Goal: Information Seeking & Learning: Learn about a topic

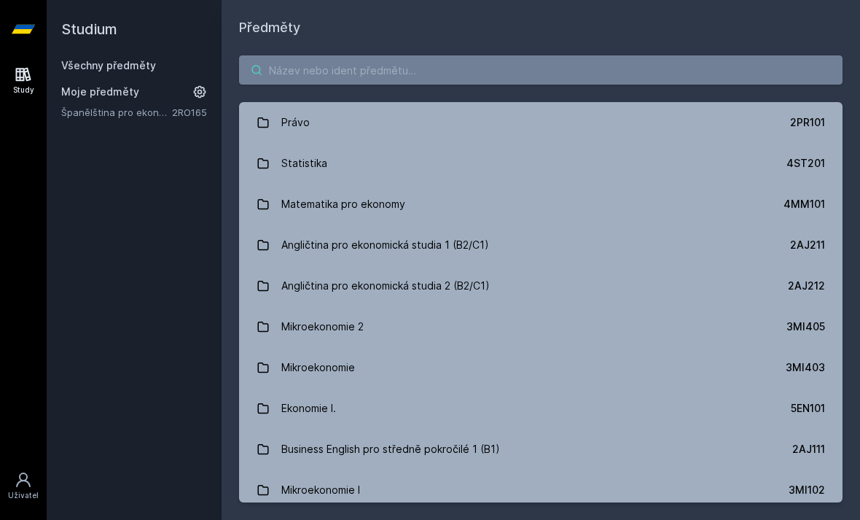
click at [797, 77] on input "search" at bounding box center [541, 69] width 604 height 29
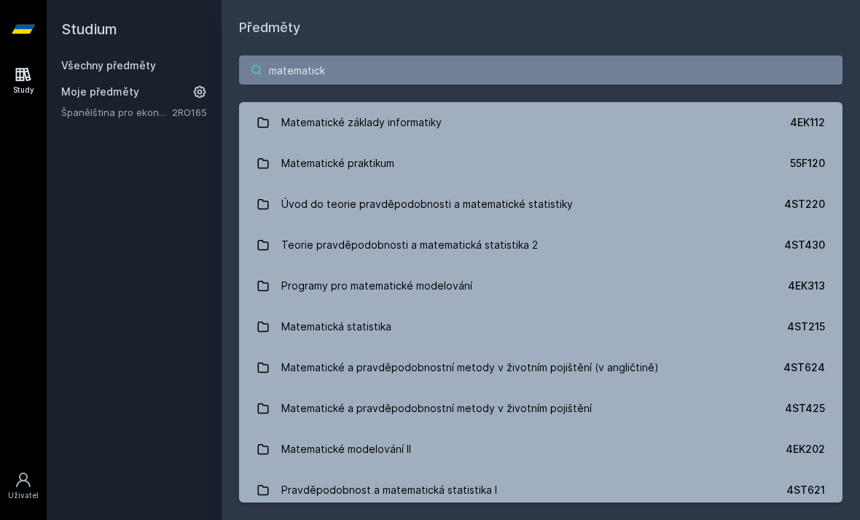
type input "matematick"
click at [558, 179] on link "Matematické praktikum 55F120" at bounding box center [541, 163] width 604 height 41
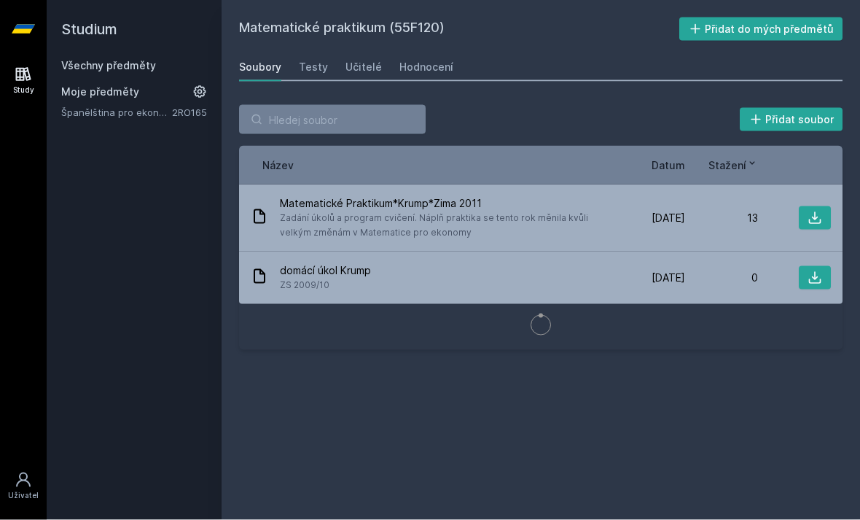
scroll to position [8, 0]
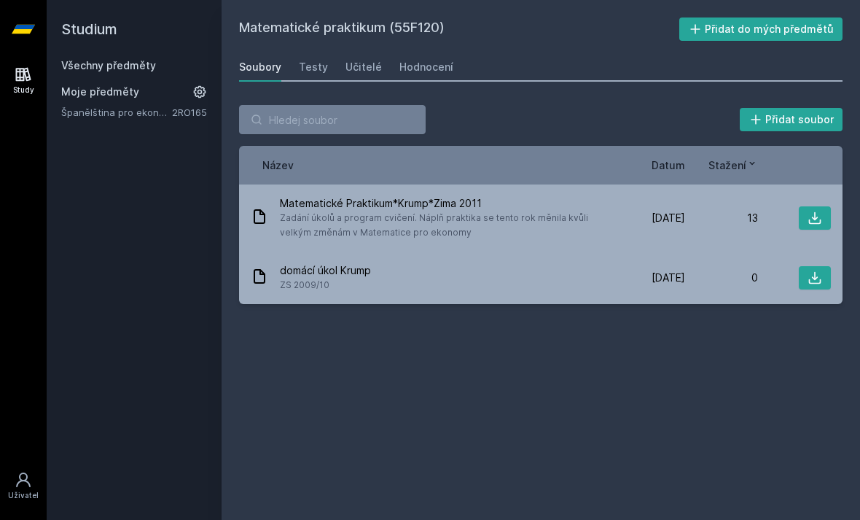
click at [665, 157] on span "Datum" at bounding box center [669, 164] width 34 height 15
click at [410, 64] on div "Hodnocení" at bounding box center [426, 67] width 54 height 15
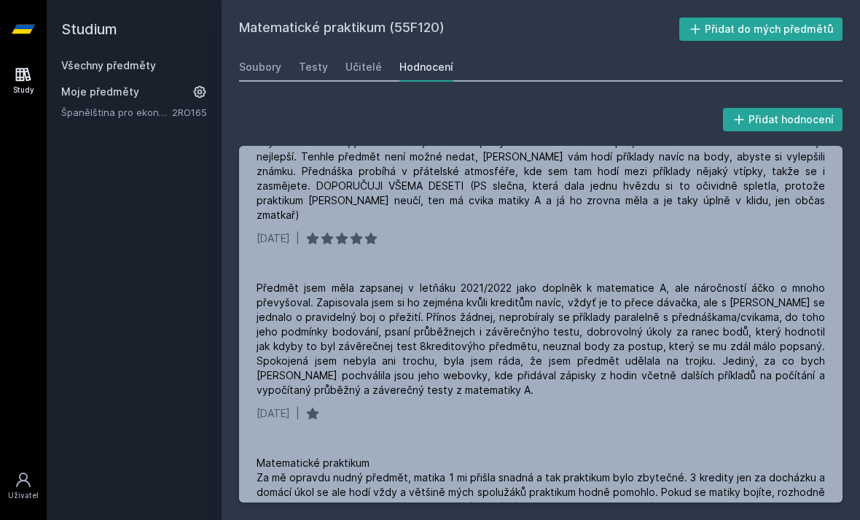
scroll to position [7, 0]
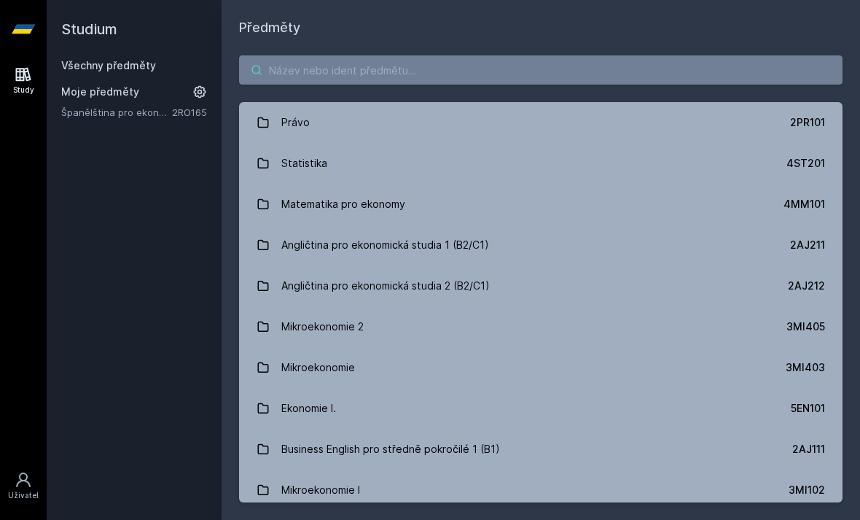
click at [582, 60] on input "search" at bounding box center [541, 69] width 604 height 29
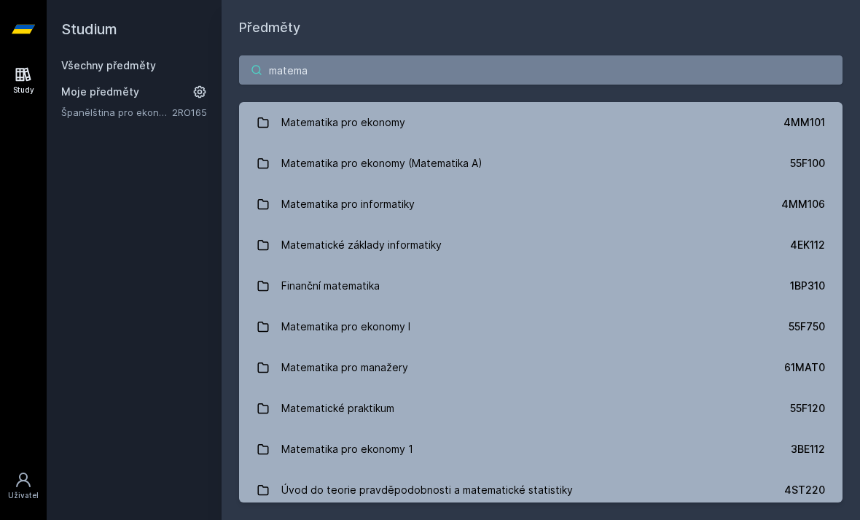
type input "matema"
click at [746, 165] on link "Matematika pro ekonomy (Matematika A) 55F100" at bounding box center [541, 163] width 604 height 41
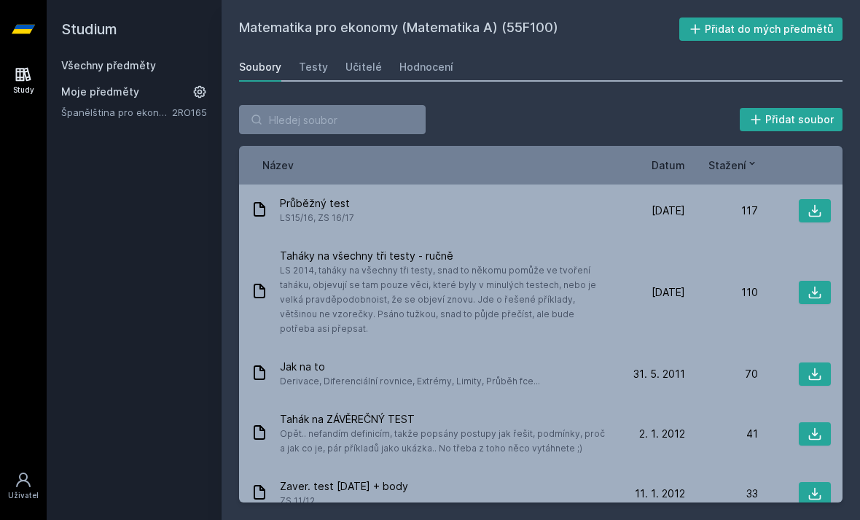
click at [372, 71] on div "Učitelé" at bounding box center [364, 67] width 36 height 15
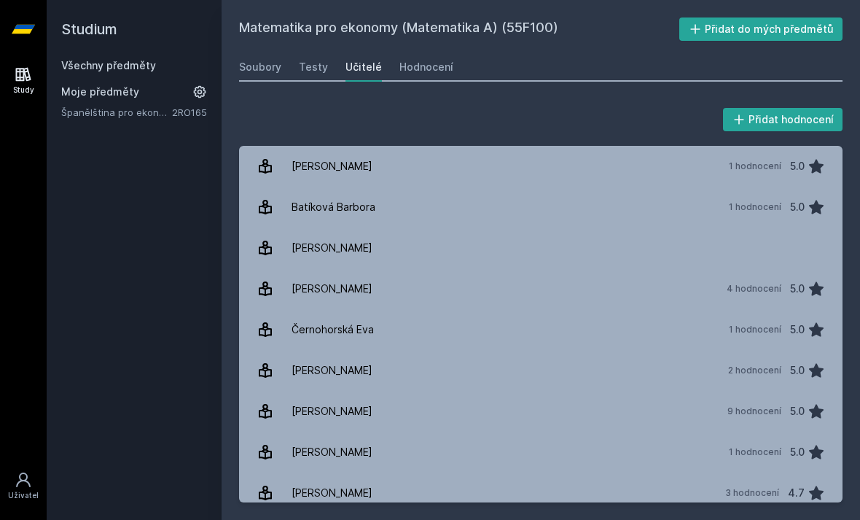
scroll to position [-1, 0]
click at [314, 72] on div "Testy" at bounding box center [313, 67] width 29 height 15
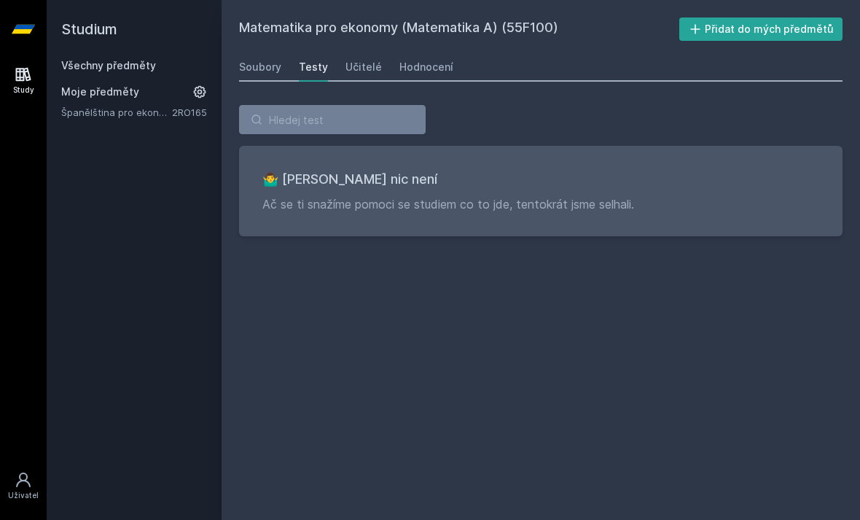
click at [250, 78] on link "Soubory" at bounding box center [260, 66] width 42 height 29
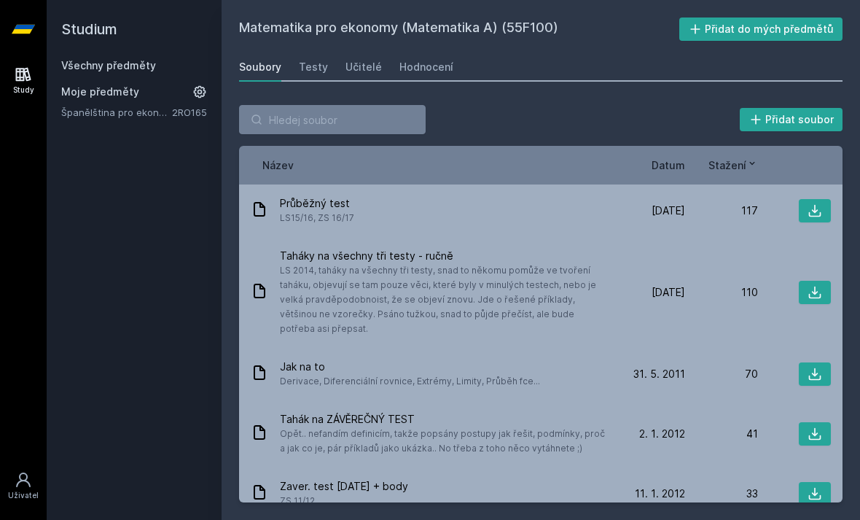
click at [423, 66] on div "Hodnocení" at bounding box center [426, 67] width 54 height 15
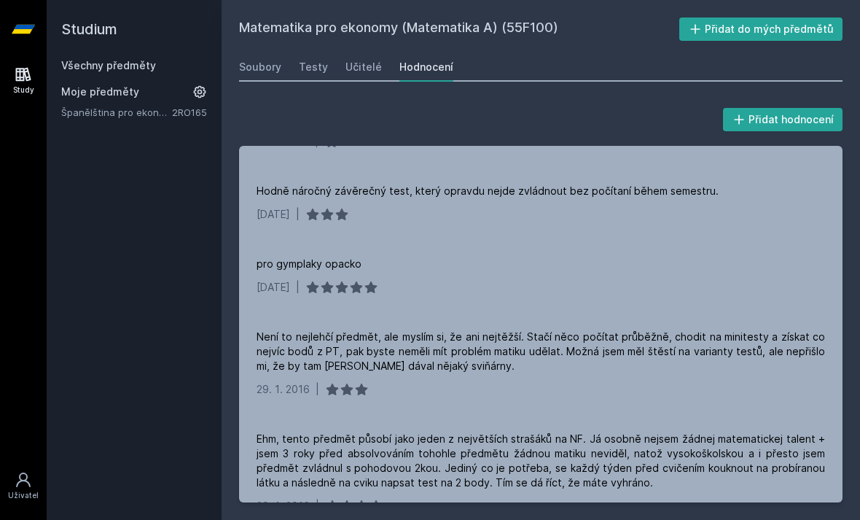
scroll to position [1577, 0]
